Goal: Information Seeking & Learning: Learn about a topic

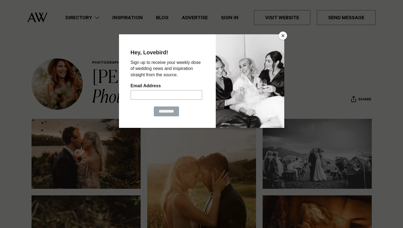
click at [284, 36] on button "Close" at bounding box center [283, 36] width 8 height 8
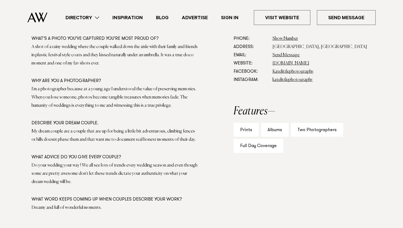
scroll to position [399, 0]
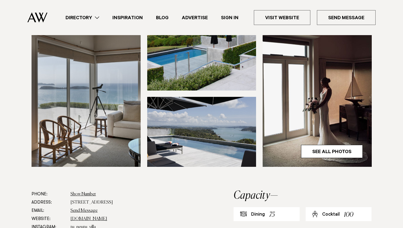
scroll to position [155, 0]
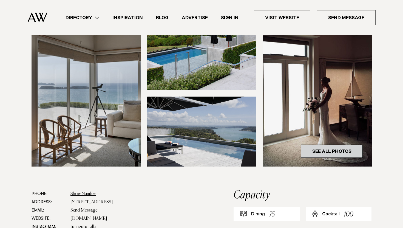
click at [337, 150] on link "See All Photos" at bounding box center [332, 150] width 62 height 13
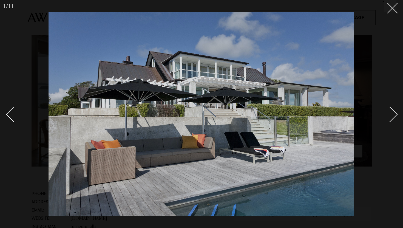
click at [397, 115] on div at bounding box center [201, 114] width 403 height 228
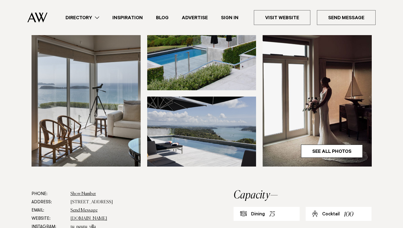
click at [397, 115] on section at bounding box center [201, 67] width 403 height 246
